Goal: Task Accomplishment & Management: Complete application form

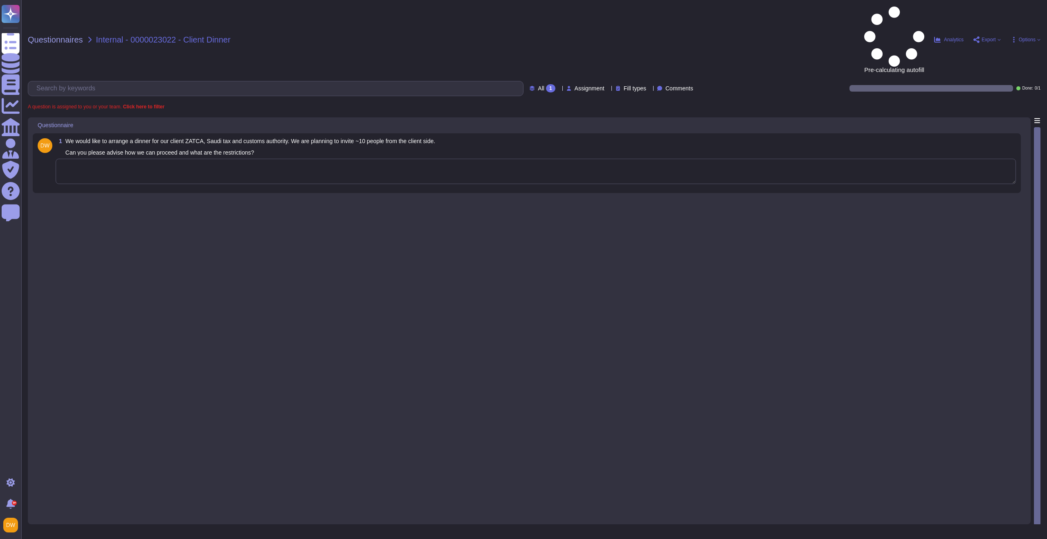
click at [181, 159] on textarea at bounding box center [536, 171] width 961 height 25
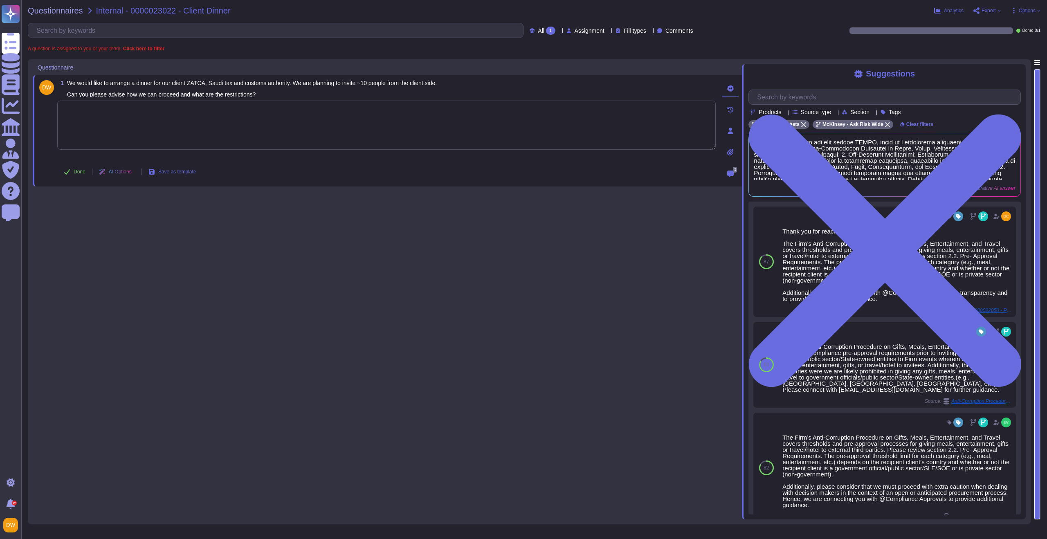
click at [340, 132] on textarea at bounding box center [386, 125] width 659 height 49
paste textarea "The Firm’s Anti-Corruption Procedure on Gifts, Meals, Entertainment, and Travel…"
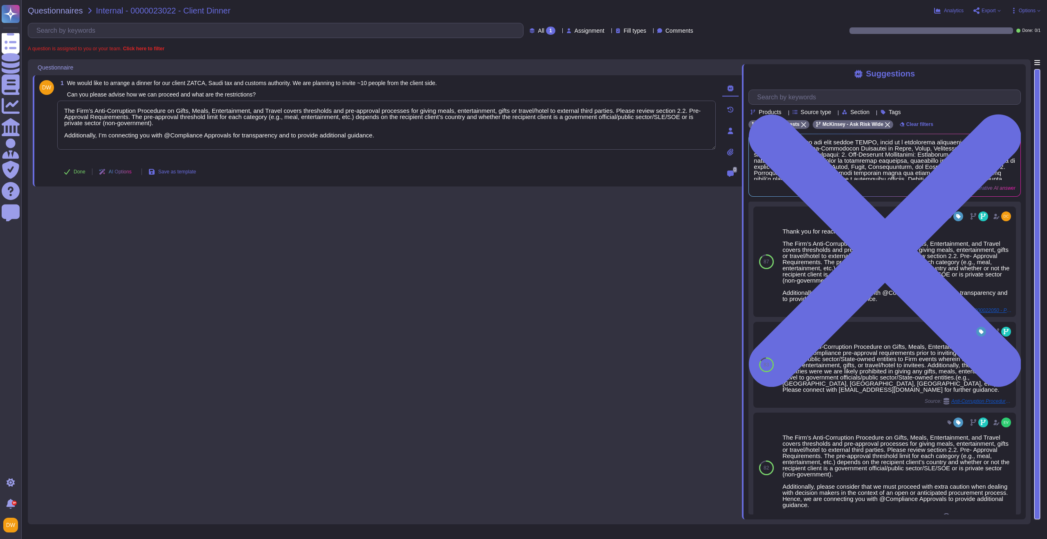
type textarea "The Firm’s Anti-Corruption Procedure on Gifts, Meals, Entertainment, and Travel…"
click at [287, 220] on div "1 We would like to arrange a dinner for our client ZATCA, Saudi tax and customs…" at bounding box center [387, 289] width 709 height 460
click at [79, 175] on button "Done" at bounding box center [74, 172] width 35 height 16
click at [61, 7] on span "Questionnaires" at bounding box center [55, 11] width 55 height 8
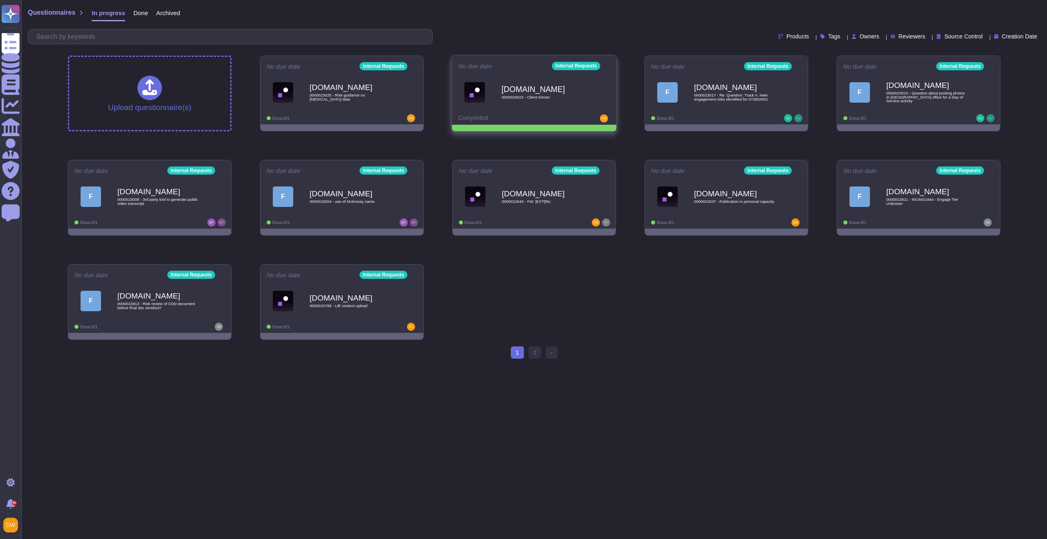
click at [610, 65] on icon at bounding box center [611, 66] width 2 height 2
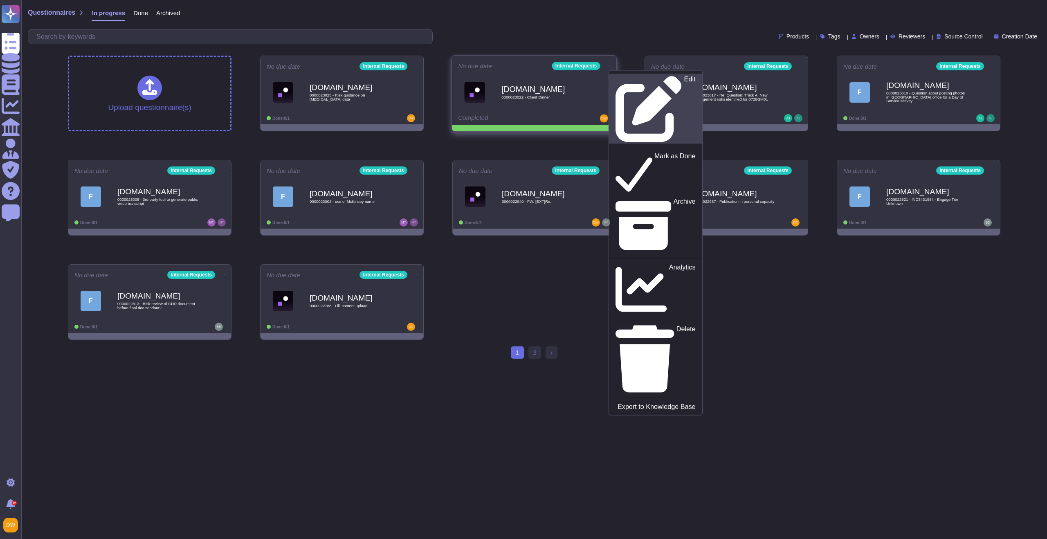
click at [684, 77] on p "Edit" at bounding box center [689, 109] width 11 height 66
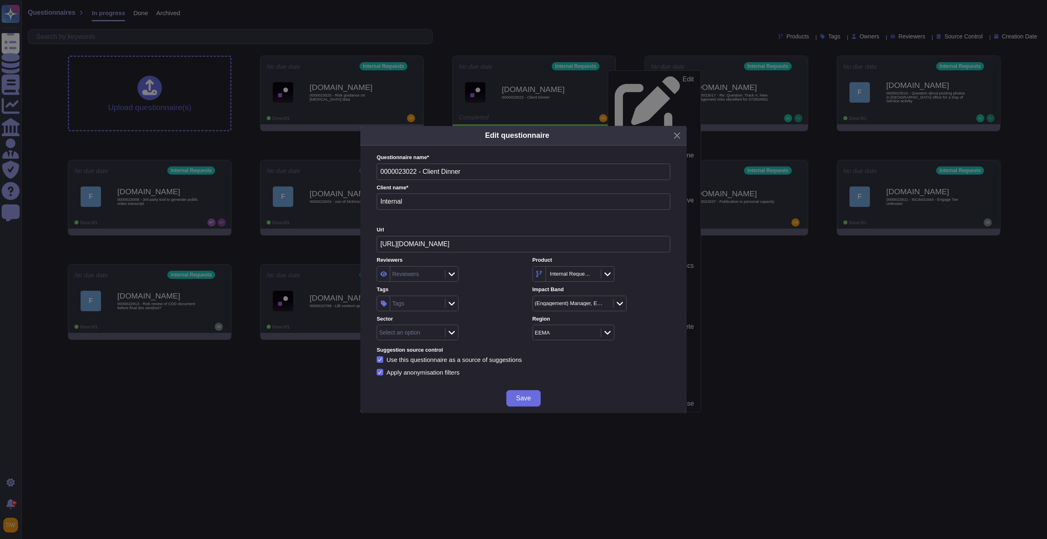
click at [426, 305] on div "Tags" at bounding box center [416, 303] width 53 height 15
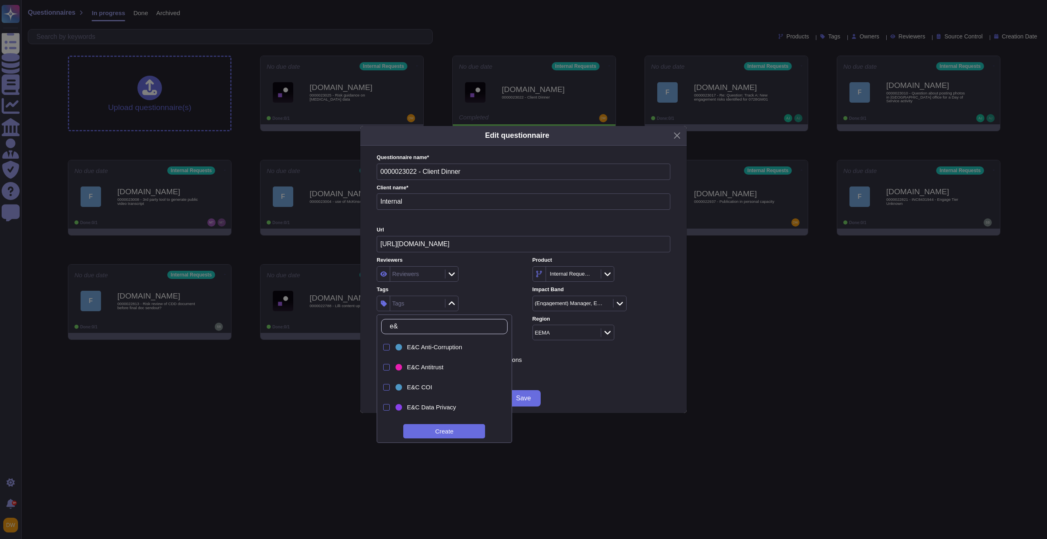
type input "e&c"
click at [452, 352] on div "E&C Anti-Corruption" at bounding box center [446, 347] width 105 height 18
click at [584, 351] on label "Suggestion source control" at bounding box center [524, 350] width 294 height 5
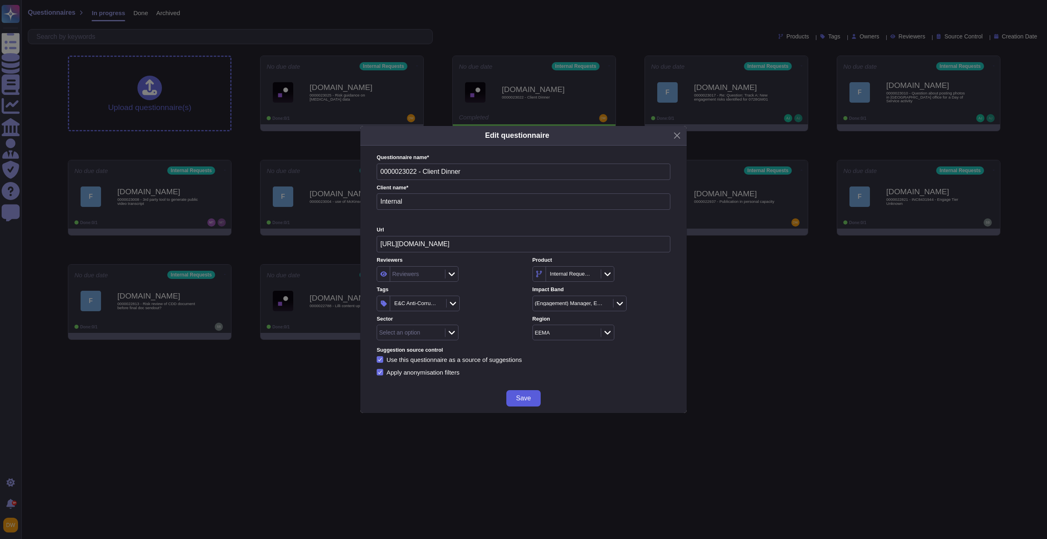
click at [524, 399] on span "Save" at bounding box center [523, 398] width 15 height 7
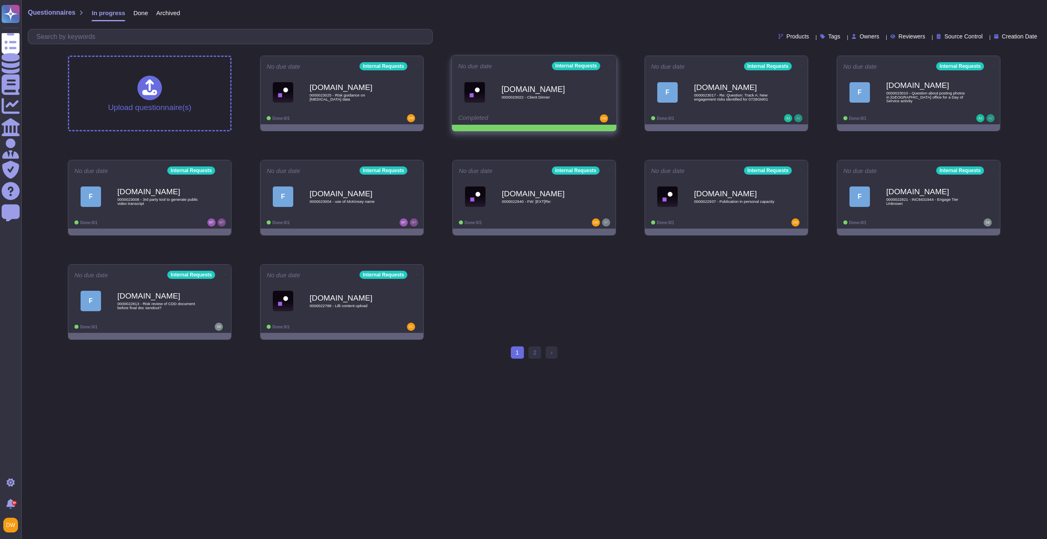
click at [610, 65] on icon at bounding box center [611, 66] width 2 height 2
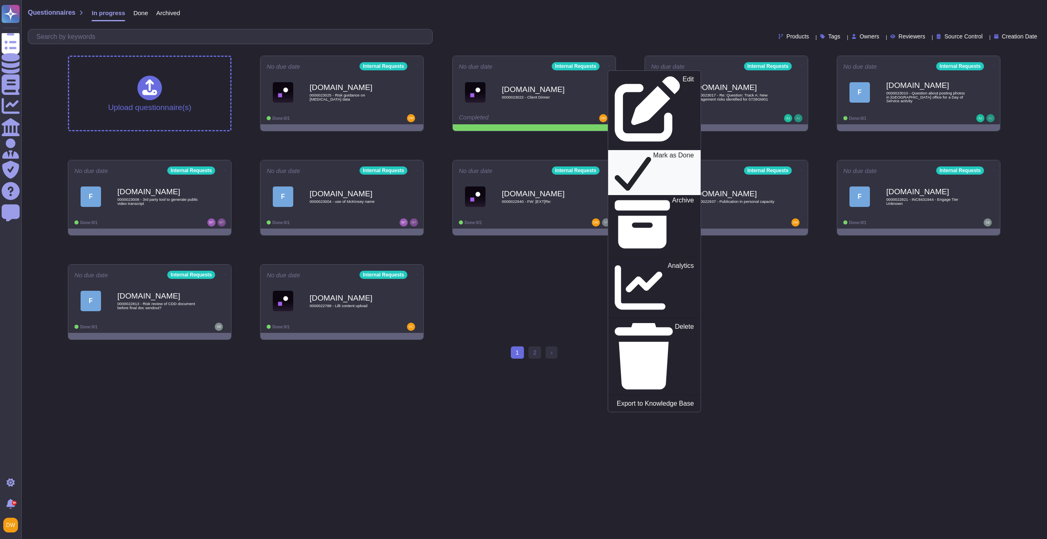
click at [653, 152] on p "Mark as Done" at bounding box center [673, 172] width 41 height 41
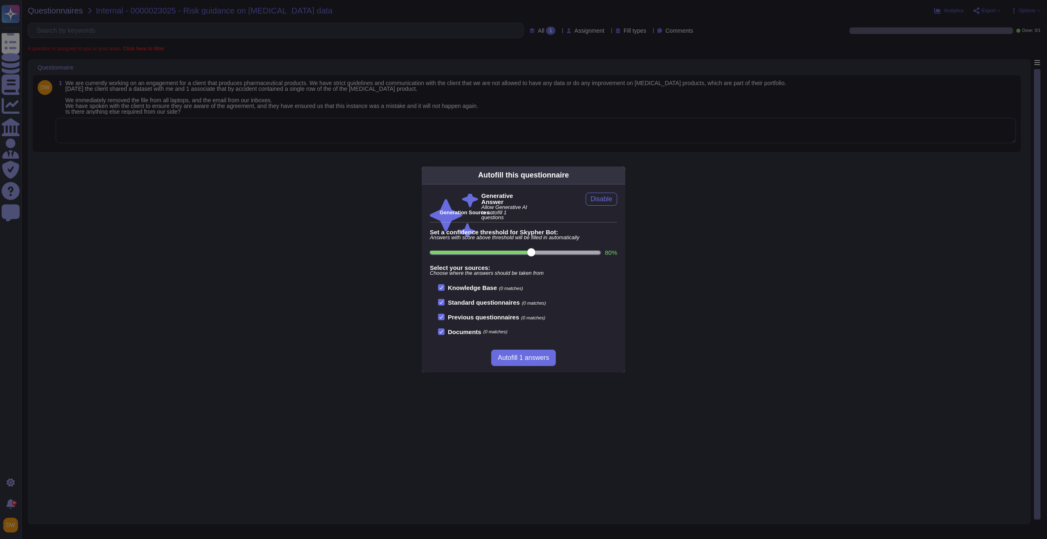
click at [339, 122] on div "Autofill this questionnaire Generative Answer Allow Generative AI to autofill 1…" at bounding box center [523, 269] width 1047 height 539
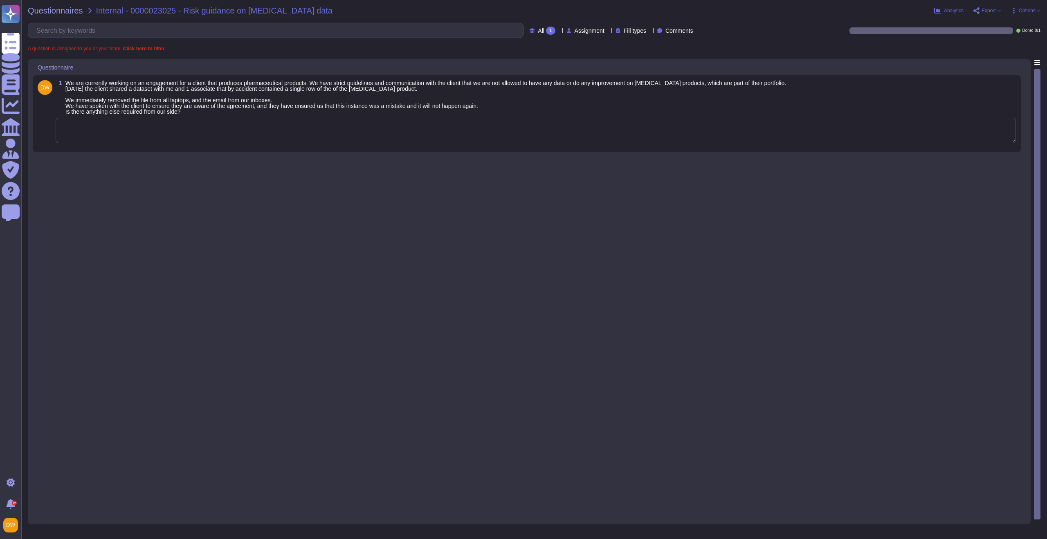
click at [306, 122] on textarea at bounding box center [536, 130] width 961 height 25
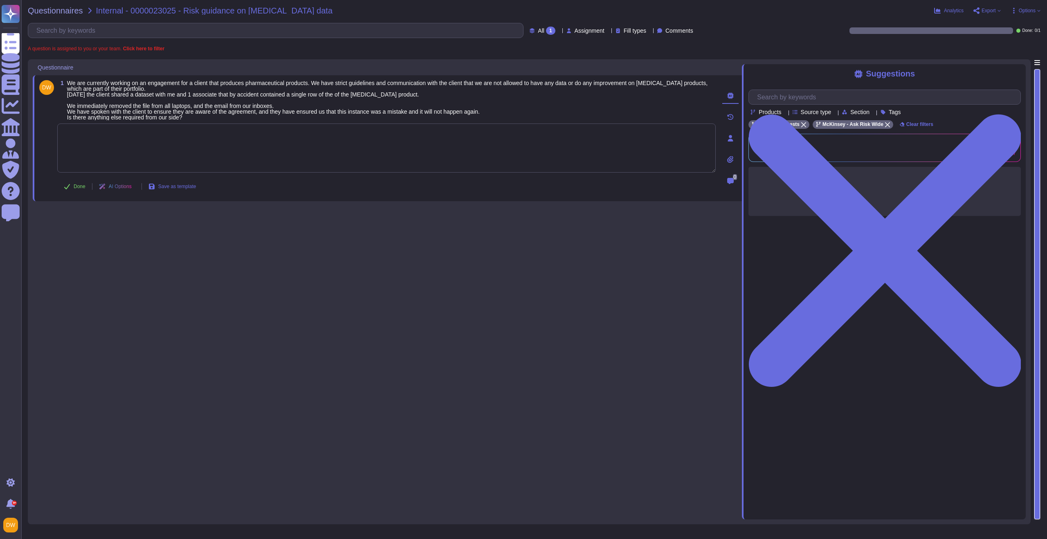
paste textarea "We are connecting you with @SOC to review the request and advise on next steps."
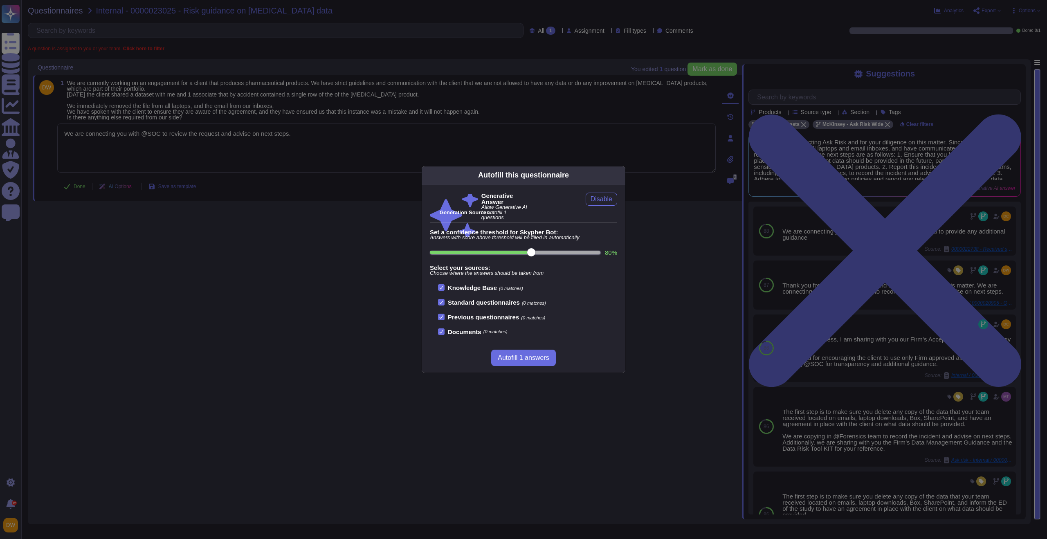
drag, startPoint x: 330, startPoint y: 149, endPoint x: 324, endPoint y: 148, distance: 5.5
click at [324, 148] on div "Autofill this questionnaire Generative Answer Allow Generative AI to autofill 1…" at bounding box center [523, 269] width 1047 height 539
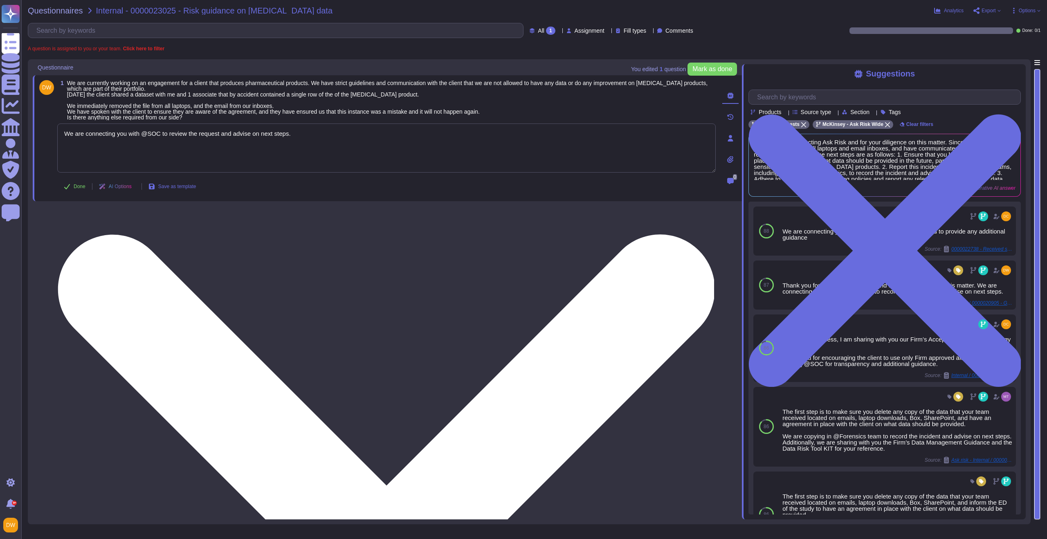
click at [329, 134] on textarea "We are connecting you with @SOC to review the request and advise on next steps." at bounding box center [386, 148] width 659 height 49
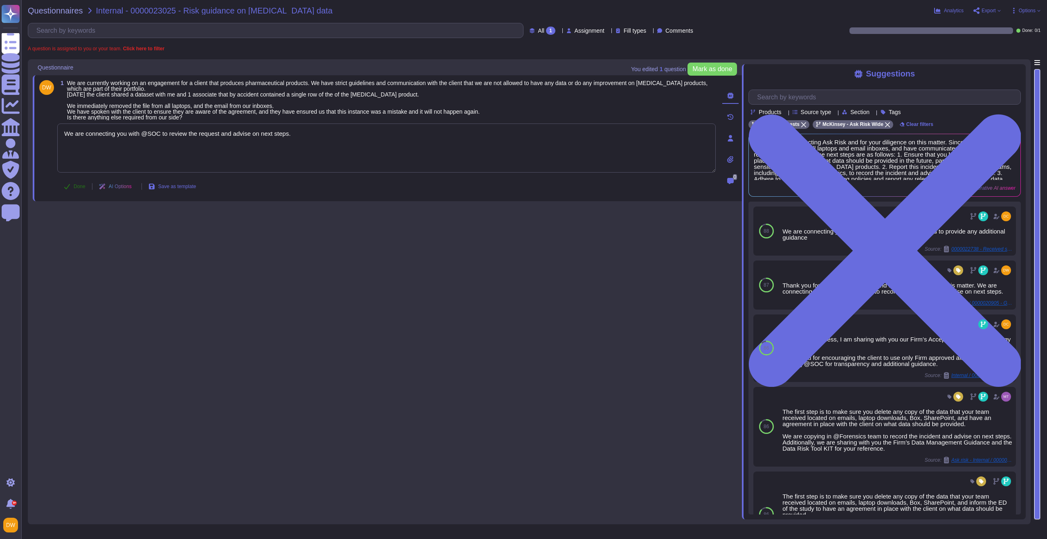
type textarea "We are connecting you with @SOC to review the request and advise on next steps.…"
click at [81, 187] on span "Done" at bounding box center [80, 186] width 12 height 5
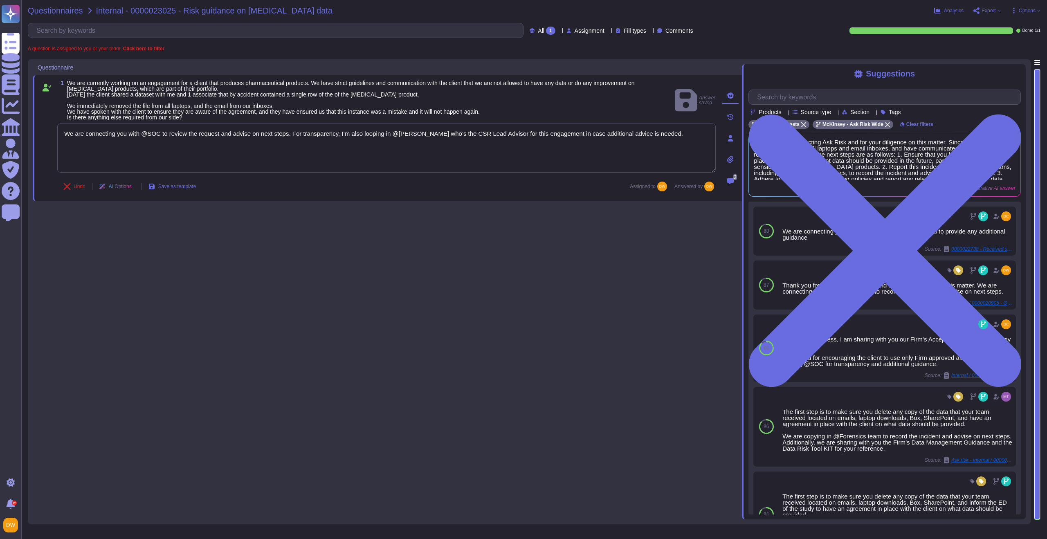
click at [70, 13] on span "Questionnaires" at bounding box center [55, 11] width 55 height 8
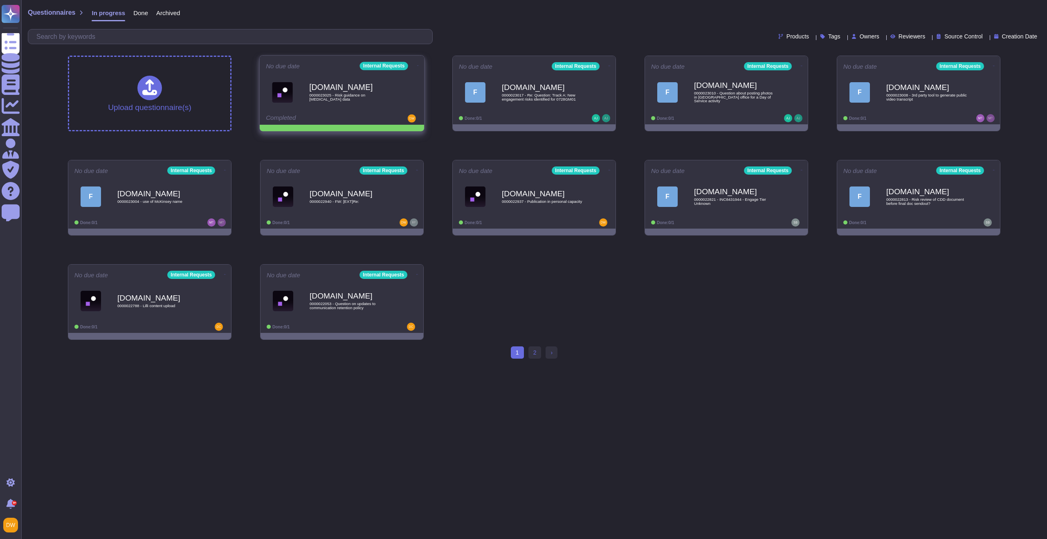
click at [417, 65] on icon at bounding box center [418, 66] width 2 height 2
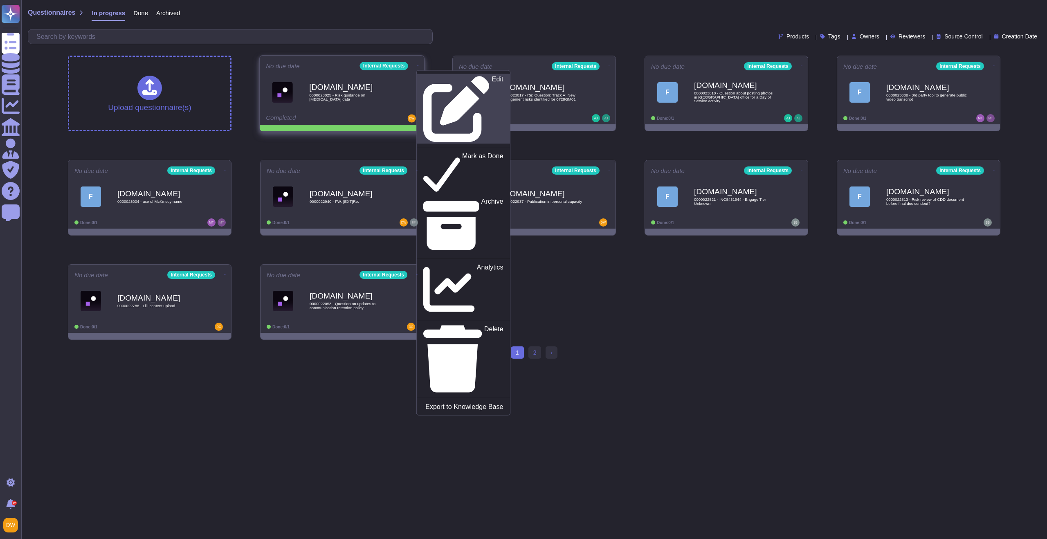
click at [423, 81] on icon at bounding box center [456, 109] width 67 height 67
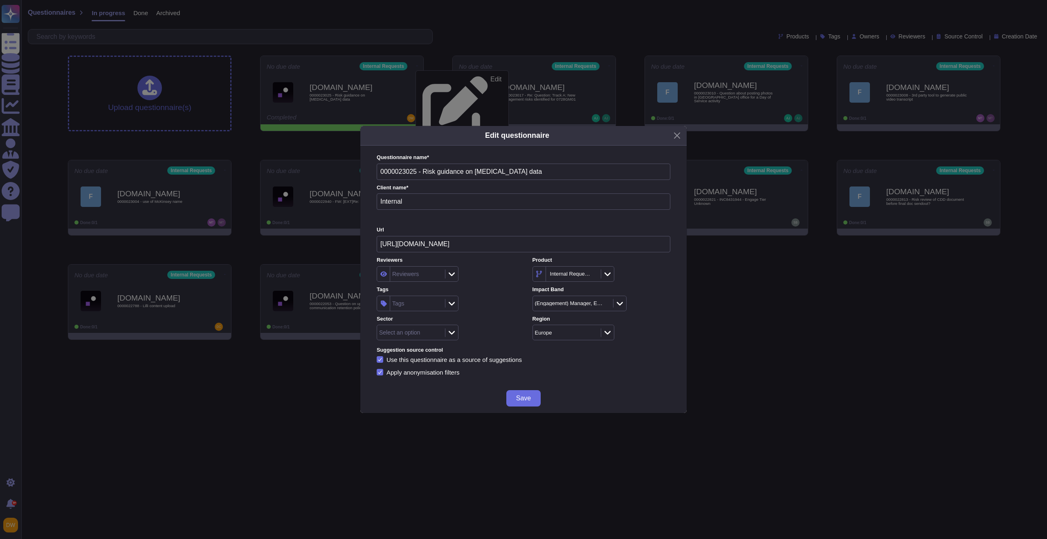
click at [449, 304] on icon at bounding box center [452, 303] width 6 height 8
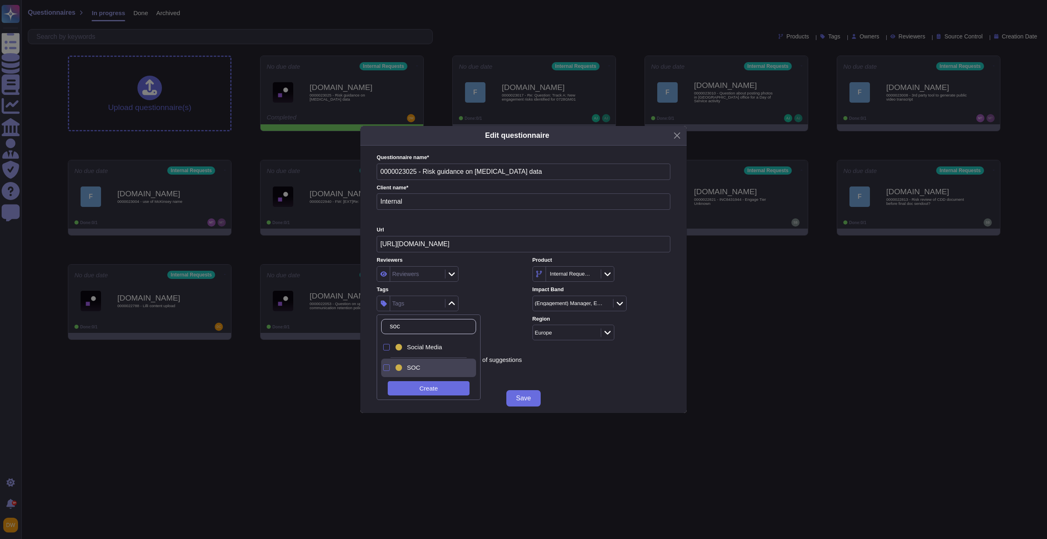
click at [430, 366] on div "SOC" at bounding box center [435, 367] width 57 height 7
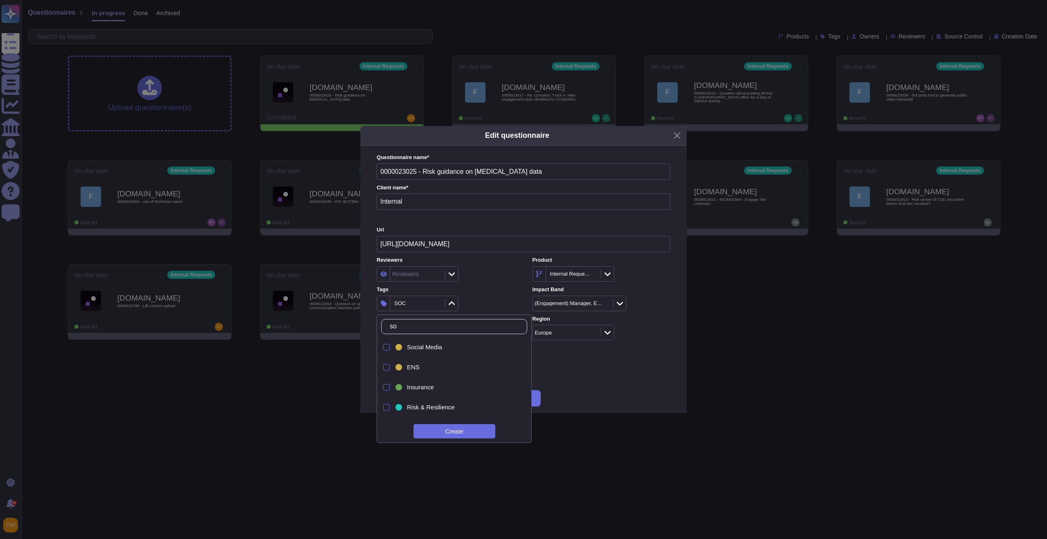
type input "s"
type input "csr"
click at [410, 404] on span "CSR Europe" at bounding box center [424, 407] width 34 height 7
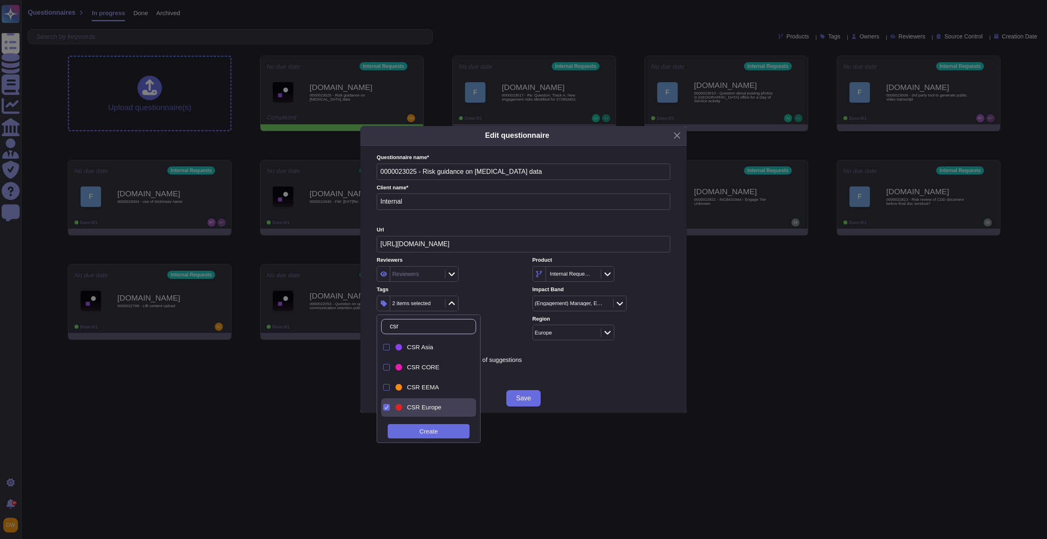
click at [500, 300] on div "2 items selected" at bounding box center [446, 304] width 138 height 16
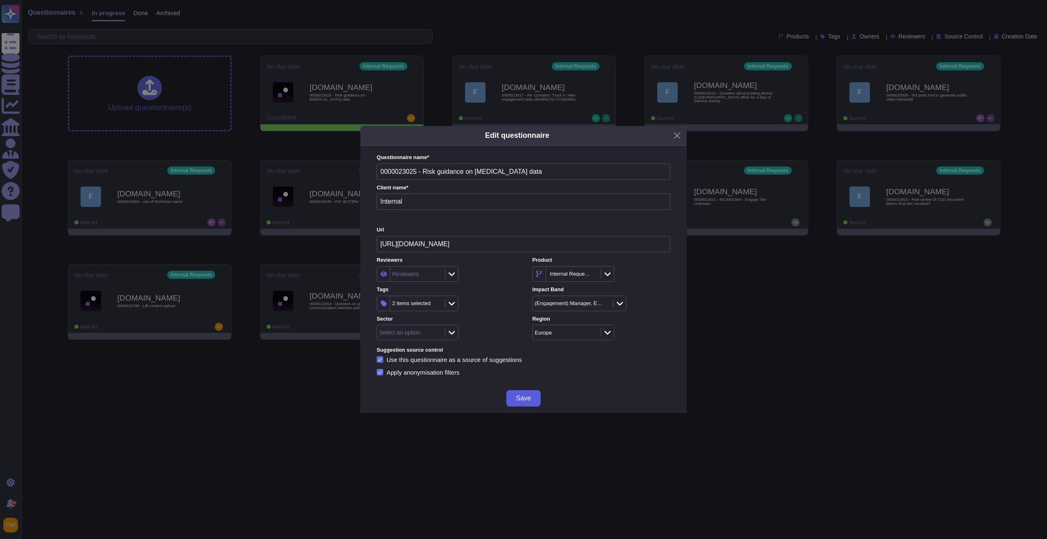
click at [522, 398] on span "Save" at bounding box center [523, 398] width 15 height 7
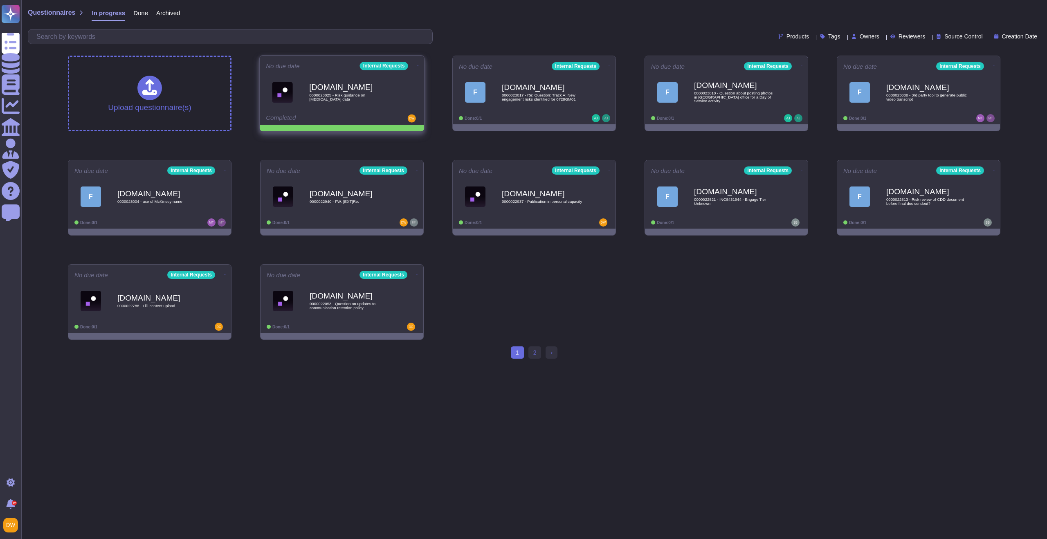
click at [417, 65] on icon at bounding box center [418, 66] width 2 height 2
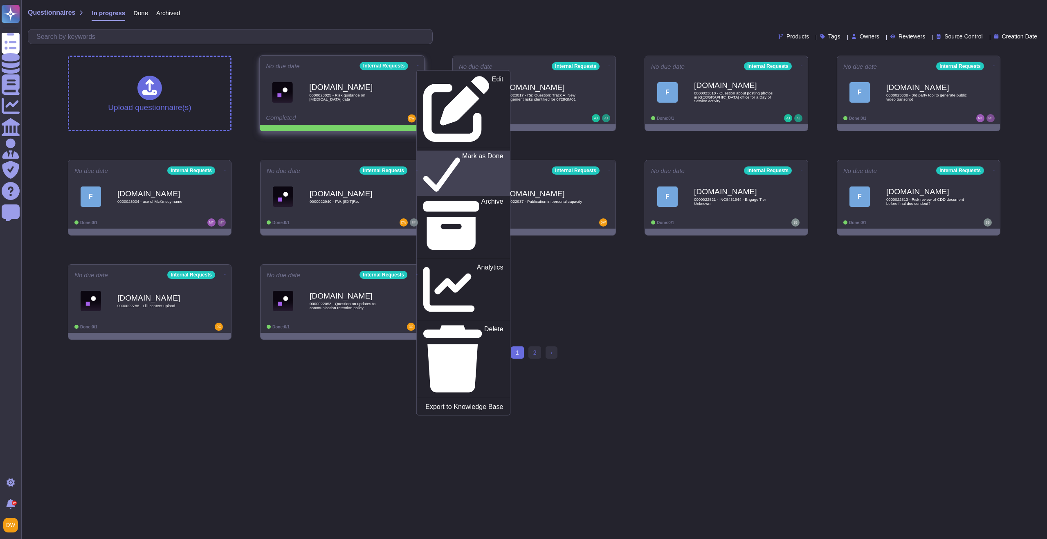
click at [462, 153] on p "Mark as Done" at bounding box center [482, 174] width 41 height 42
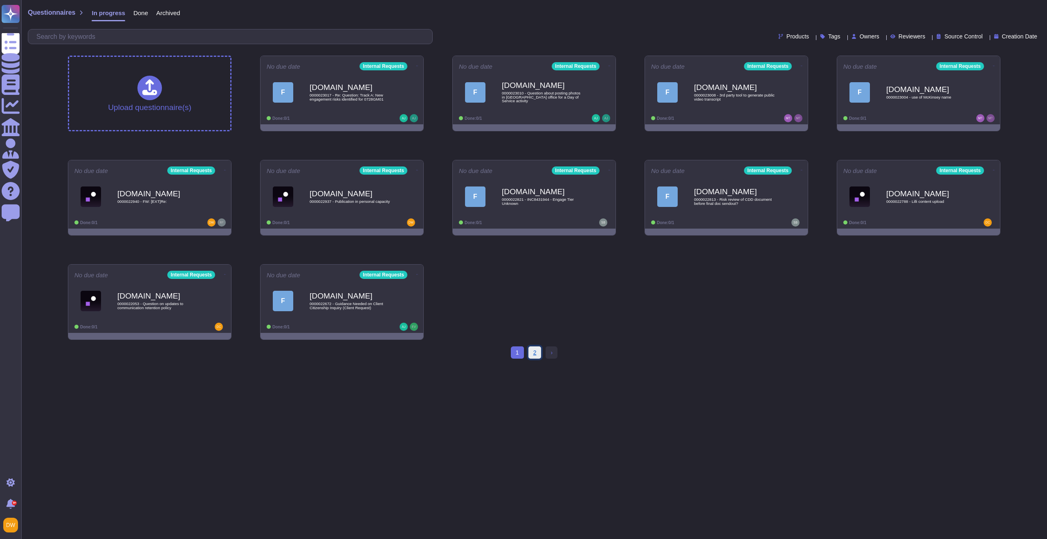
click at [531, 353] on link "2" at bounding box center [535, 353] width 13 height 12
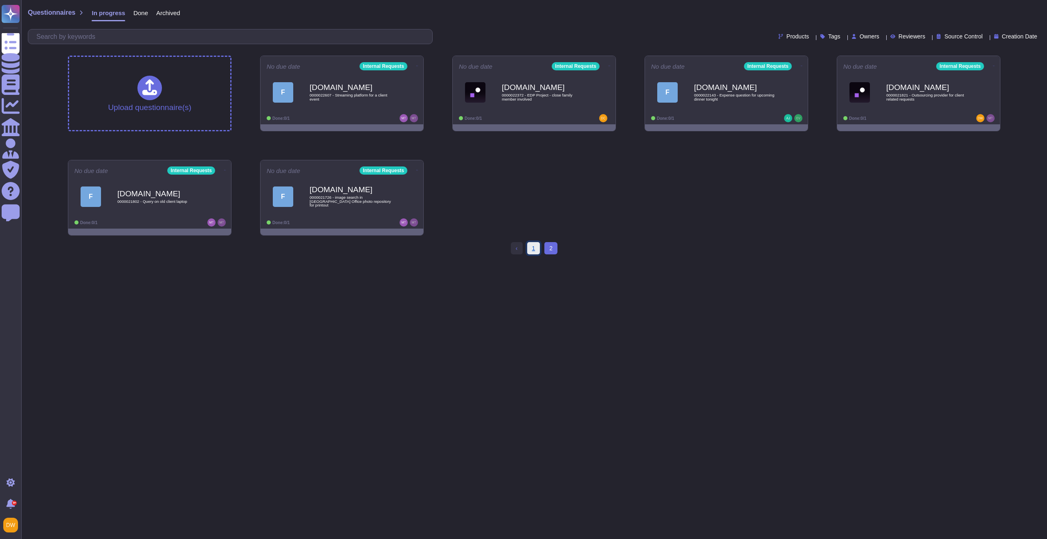
click at [536, 251] on link "1" at bounding box center [533, 248] width 13 height 12
